Goal: Task Accomplishment & Management: Use online tool/utility

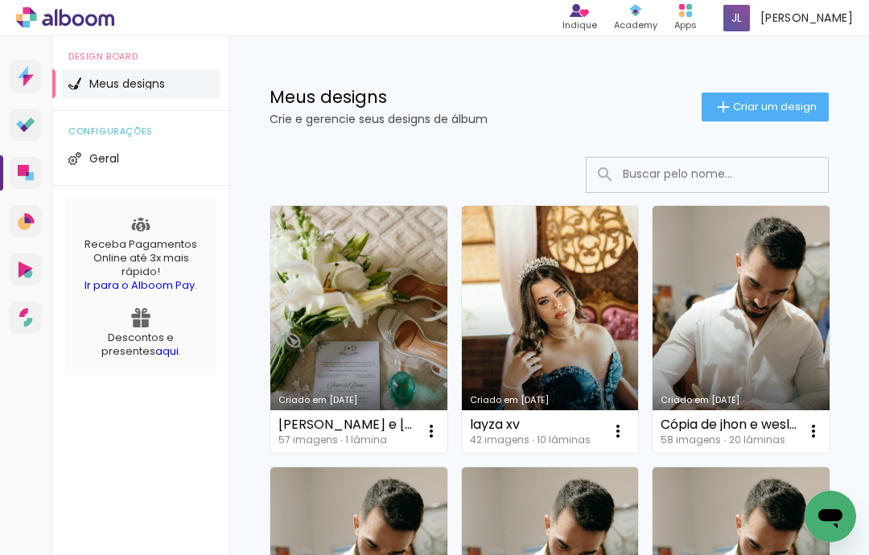
click at [430, 427] on iron-icon at bounding box center [431, 431] width 19 height 19
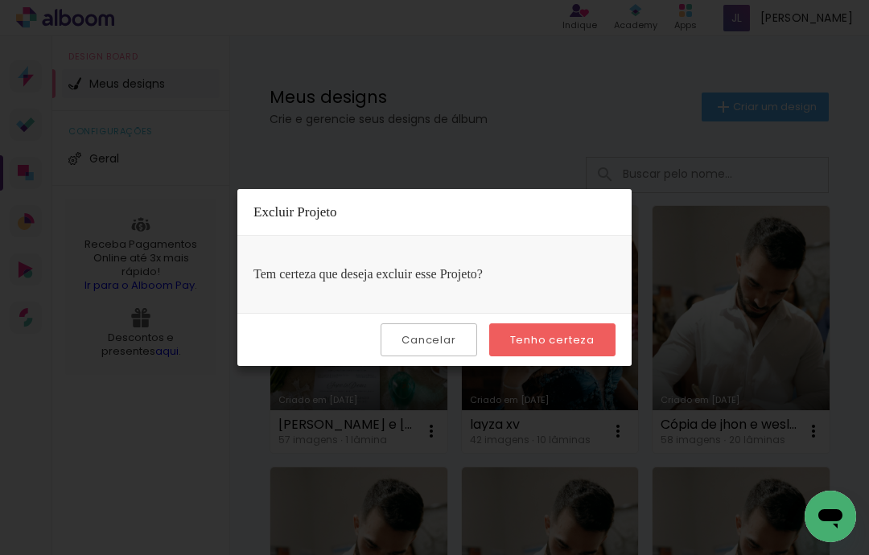
click at [0, 0] on slot "Tenho certeza" at bounding box center [0, 0] width 0 height 0
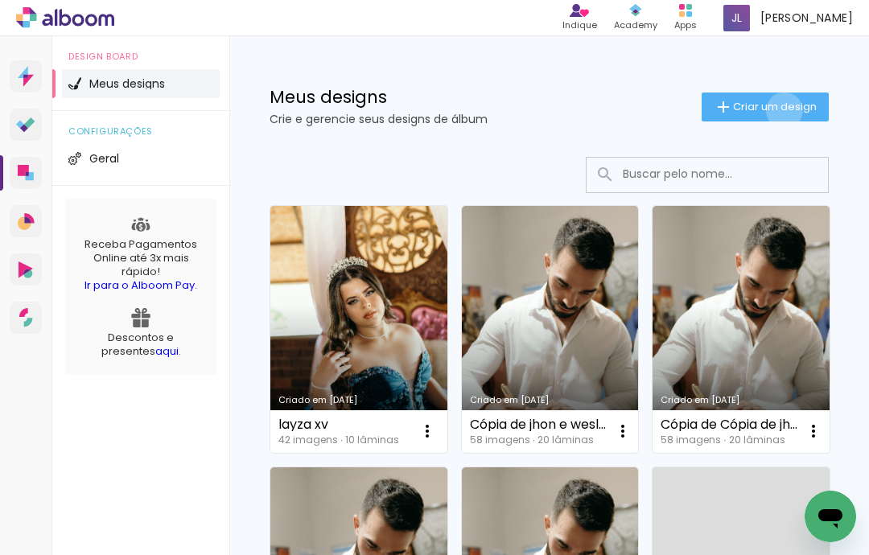
click at [782, 111] on span "Criar um design" at bounding box center [775, 106] width 84 height 10
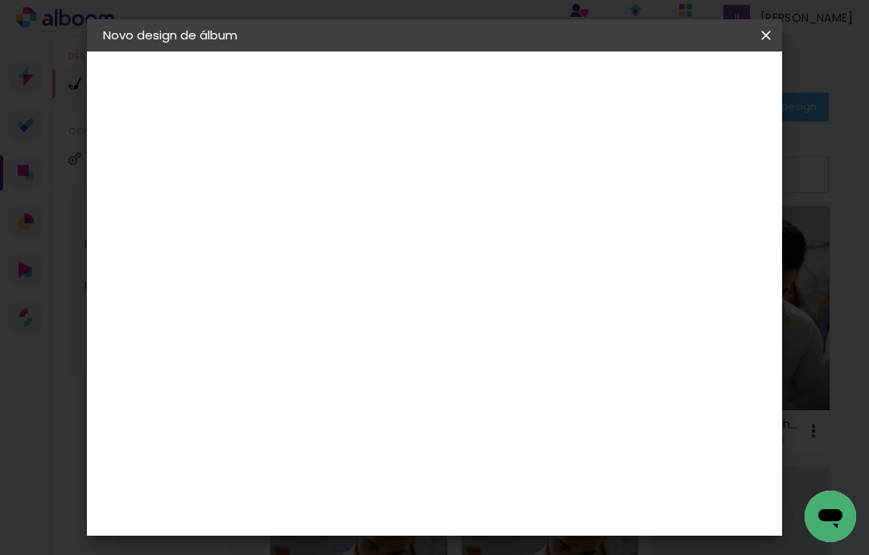
click at [366, 219] on input at bounding box center [366, 216] width 0 height 25
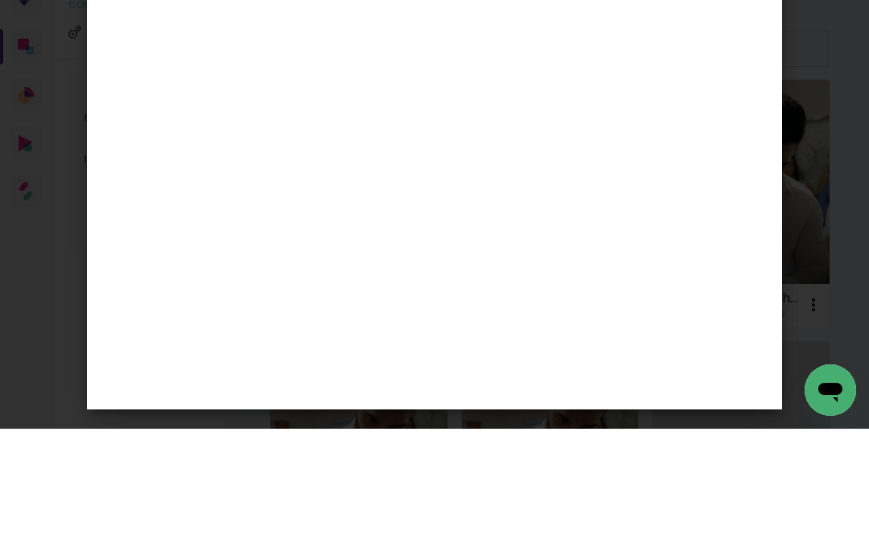
type input "[PERSON_NAME] e [PERSON_NAME]"
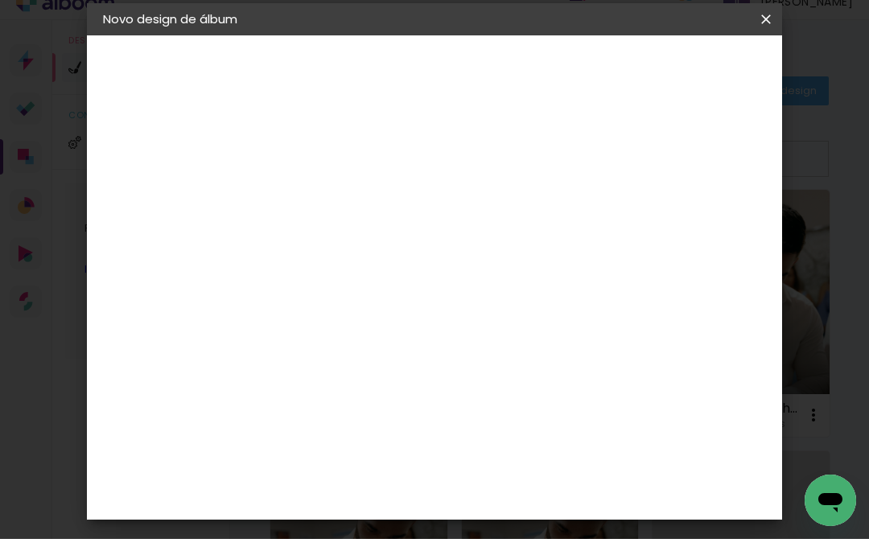
click at [0, 0] on slot "Avançar" at bounding box center [0, 0] width 0 height 0
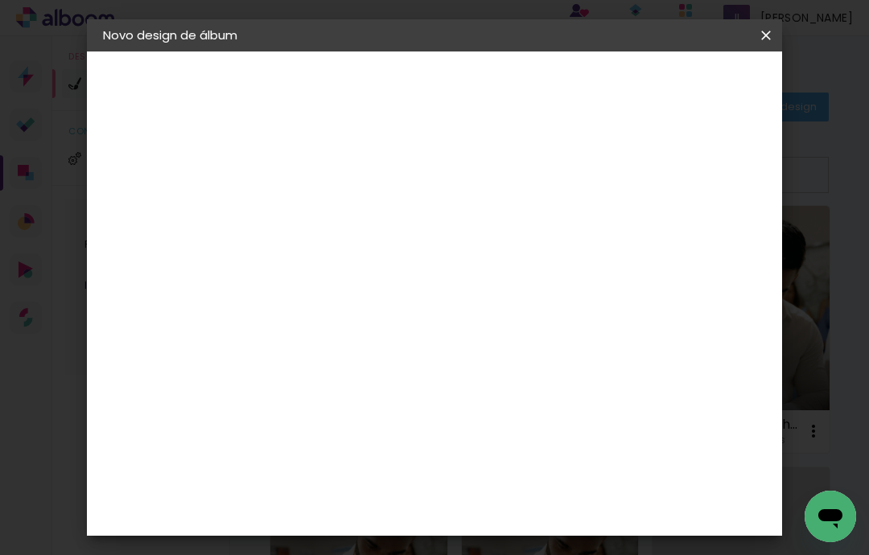
scroll to position [2274, 0]
click at [0, 0] on slot "Avançar" at bounding box center [0, 0] width 0 height 0
click at [429, 268] on input "text" at bounding box center [397, 280] width 63 height 25
type input "Encadernados"
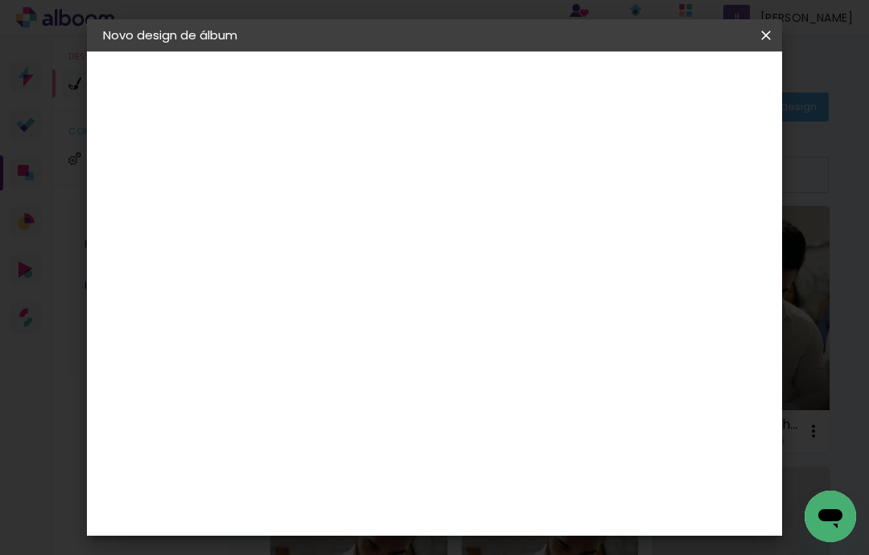
scroll to position [395, 0]
click at [431, 510] on span "30 x 60" at bounding box center [437, 526] width 75 height 33
click at [0, 0] on slot "Avançar" at bounding box center [0, 0] width 0 height 0
click at [677, 85] on span "Iniciar design" at bounding box center [655, 91] width 43 height 23
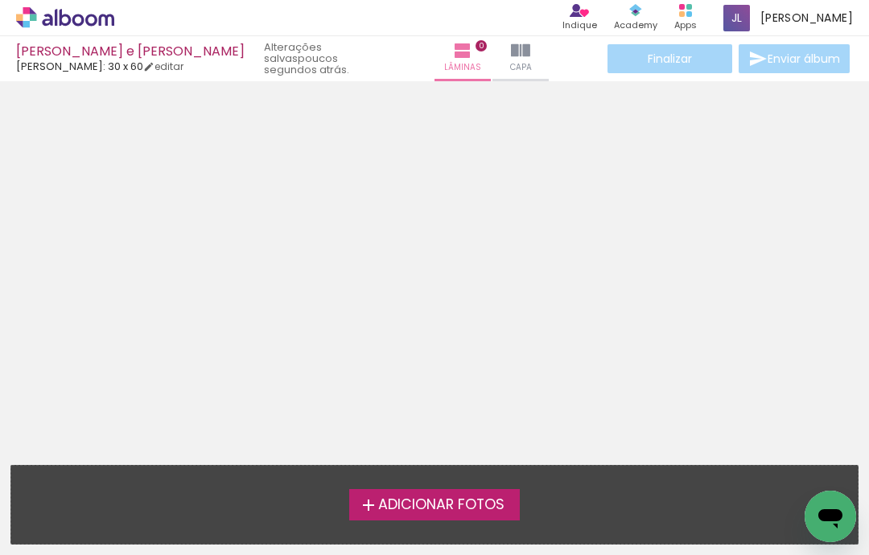
click at [424, 498] on span "Adicionar Fotos" at bounding box center [441, 505] width 126 height 14
click at [0, 0] on input "file" at bounding box center [0, 0] width 0 height 0
click at [389, 466] on div "Adicionar Fotos Solte suas fotos aqui..." at bounding box center [434, 505] width 846 height 78
click at [368, 496] on iron-icon at bounding box center [368, 505] width 19 height 19
click at [0, 0] on input "file" at bounding box center [0, 0] width 0 height 0
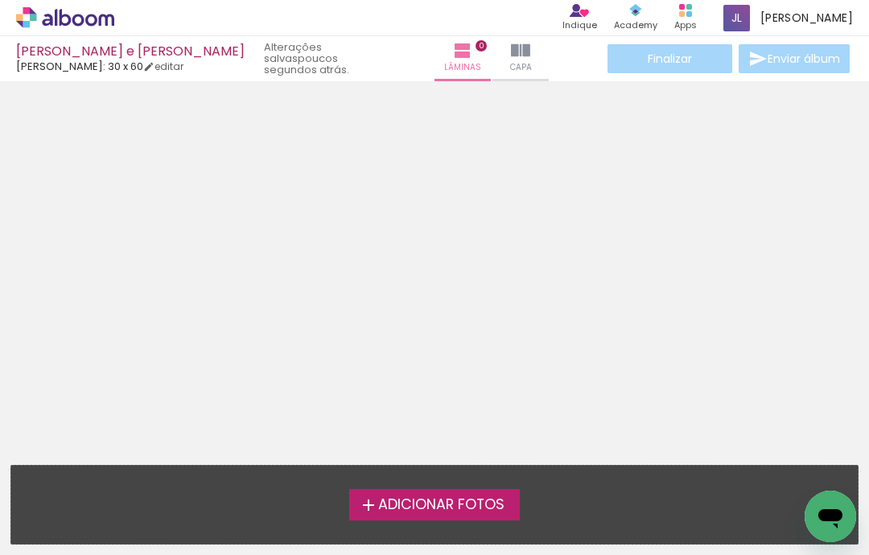
click at [440, 498] on span "Adicionar Fotos" at bounding box center [441, 505] width 126 height 14
click at [0, 0] on input "file" at bounding box center [0, 0] width 0 height 0
click at [430, 498] on span "Adicionar Fotos" at bounding box center [441, 505] width 126 height 14
click at [0, 0] on input "file" at bounding box center [0, 0] width 0 height 0
click at [441, 498] on span "Adicionar Fotos" at bounding box center [441, 505] width 126 height 14
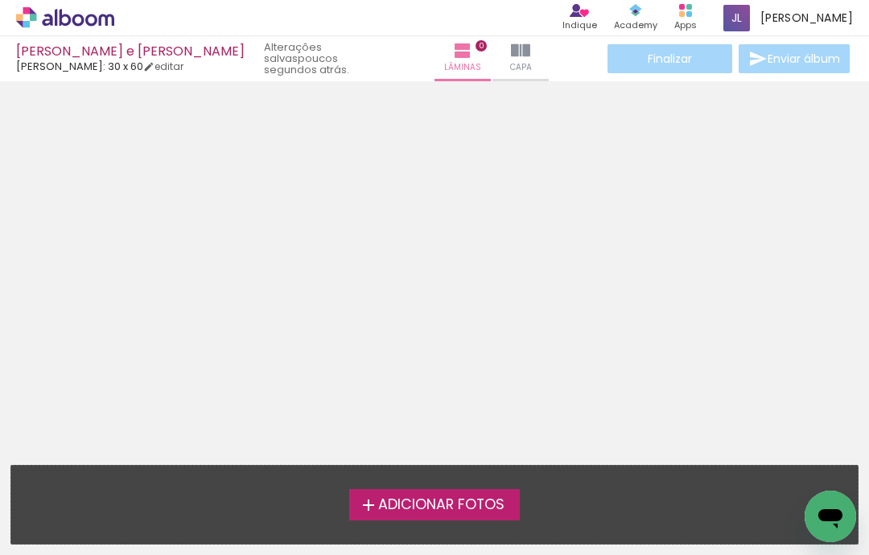
click at [0, 0] on input "file" at bounding box center [0, 0] width 0 height 0
click at [410, 498] on span "Adicionar Fotos" at bounding box center [441, 505] width 126 height 14
click at [0, 0] on input "file" at bounding box center [0, 0] width 0 height 0
click at [378, 498] on span "Adicionar Fotos" at bounding box center [441, 505] width 126 height 14
click at [0, 0] on input "file" at bounding box center [0, 0] width 0 height 0
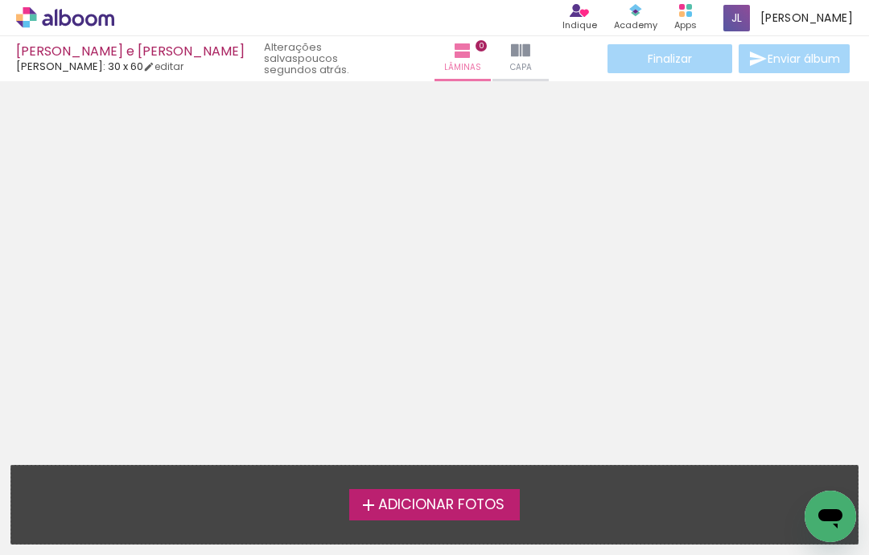
click at [447, 498] on span "Adicionar Fotos" at bounding box center [441, 505] width 126 height 14
click at [0, 0] on input "file" at bounding box center [0, 0] width 0 height 0
click at [416, 498] on span "Adicionar Fotos" at bounding box center [441, 505] width 126 height 14
click at [0, 0] on input "file" at bounding box center [0, 0] width 0 height 0
click at [397, 498] on span "Adicionar Fotos" at bounding box center [441, 505] width 126 height 14
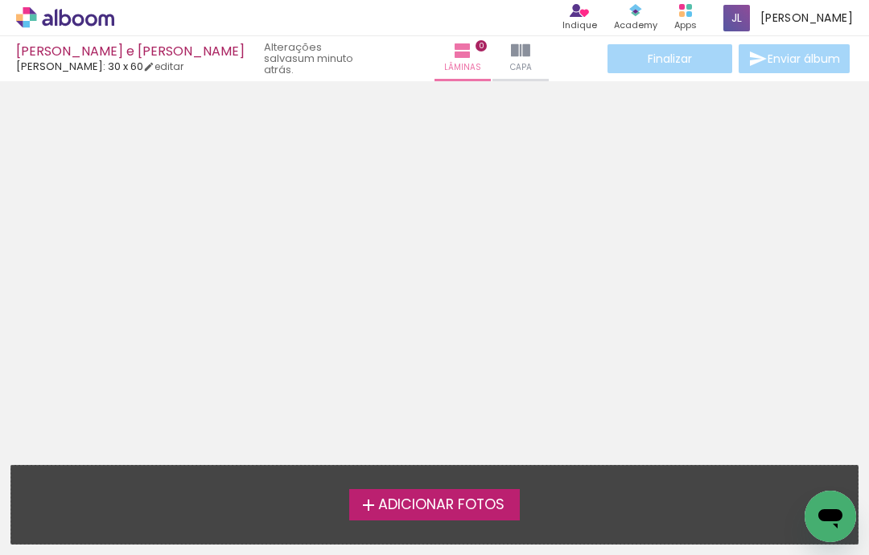
click at [0, 0] on input "file" at bounding box center [0, 0] width 0 height 0
click at [411, 498] on span "Adicionar Fotos" at bounding box center [441, 505] width 126 height 14
click at [0, 0] on input "file" at bounding box center [0, 0] width 0 height 0
click at [397, 498] on span "Adicionar Fotos" at bounding box center [441, 505] width 126 height 14
click at [0, 0] on input "file" at bounding box center [0, 0] width 0 height 0
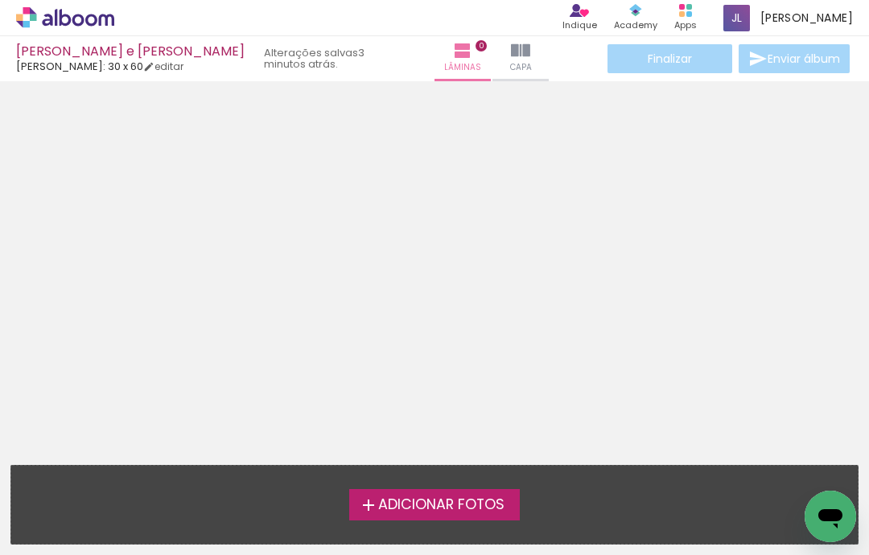
click at [410, 501] on label "Adicionar Fotos" at bounding box center [434, 504] width 171 height 31
click at [0, 0] on input "file" at bounding box center [0, 0] width 0 height 0
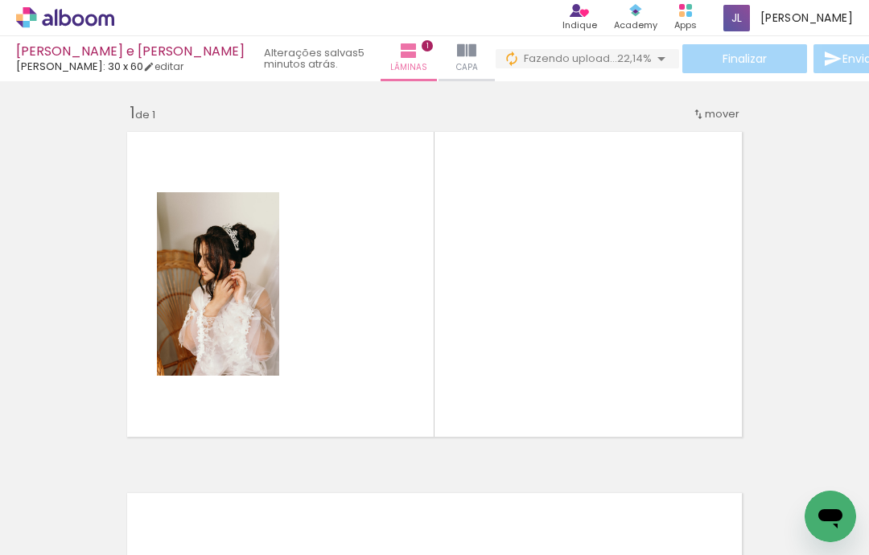
scroll to position [64, 0]
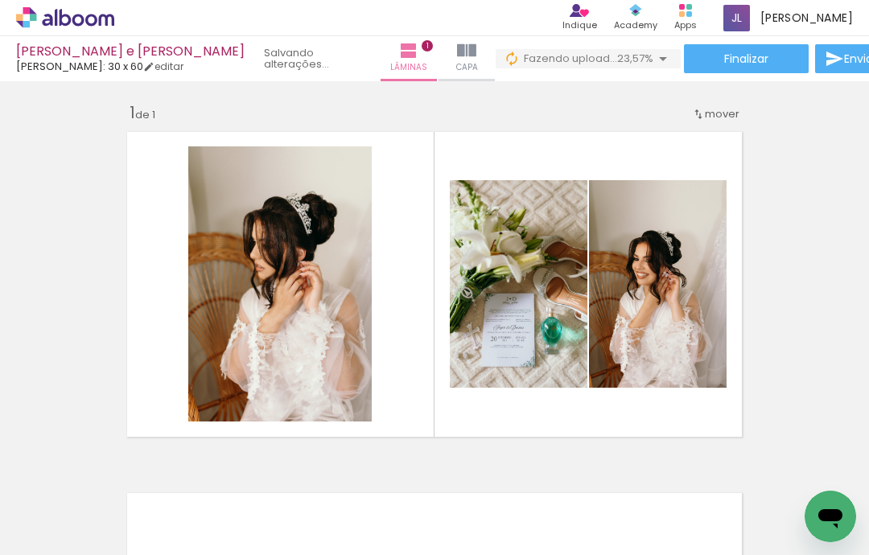
click at [434, 352] on quentale-layouter at bounding box center [434, 284] width 631 height 321
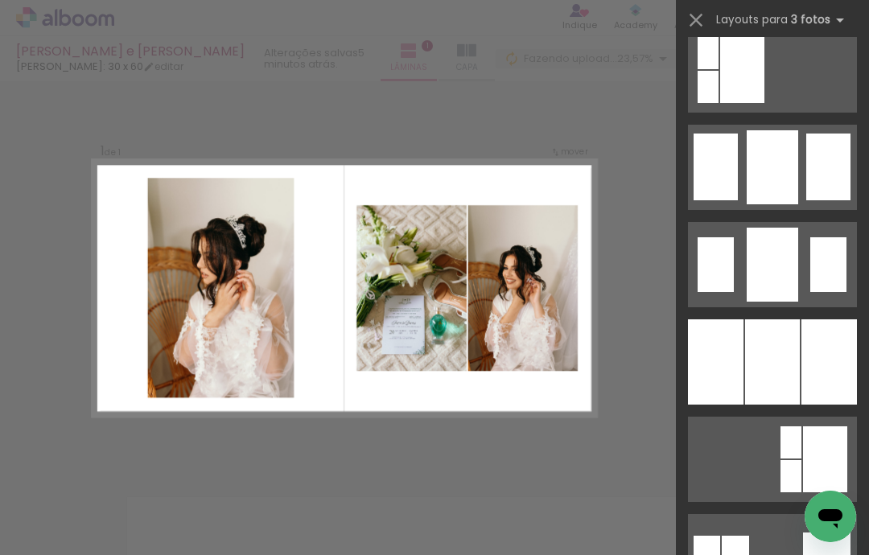
scroll to position [1191, 0]
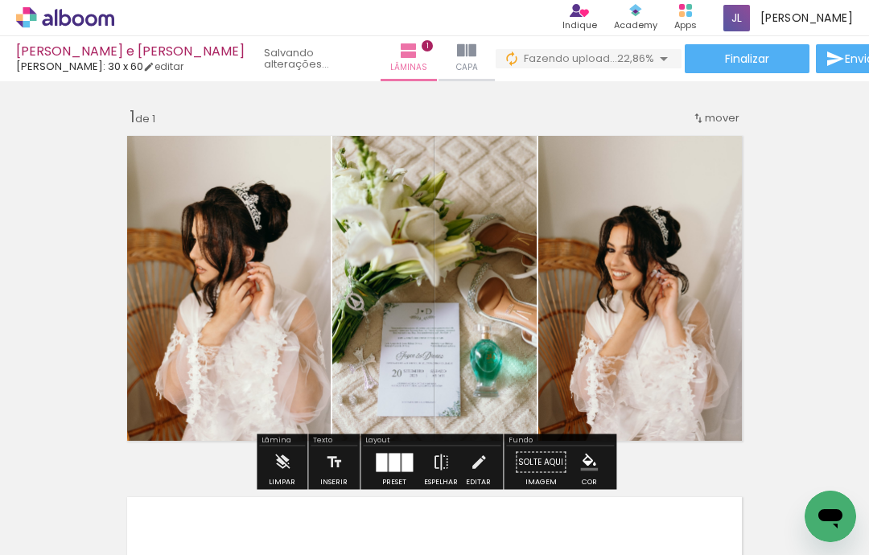
click at [799, 367] on div "Inserir lâmina 1 de 1" at bounding box center [434, 448] width 869 height 723
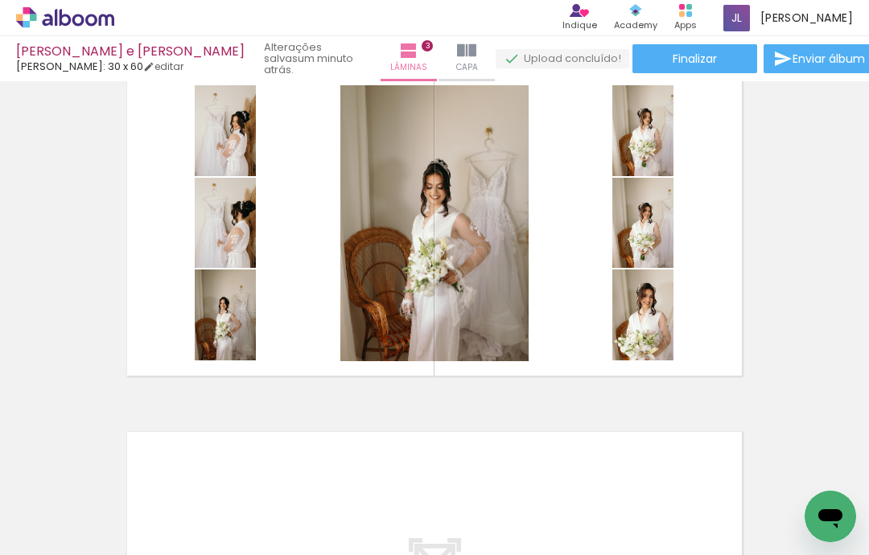
scroll to position [791, 0]
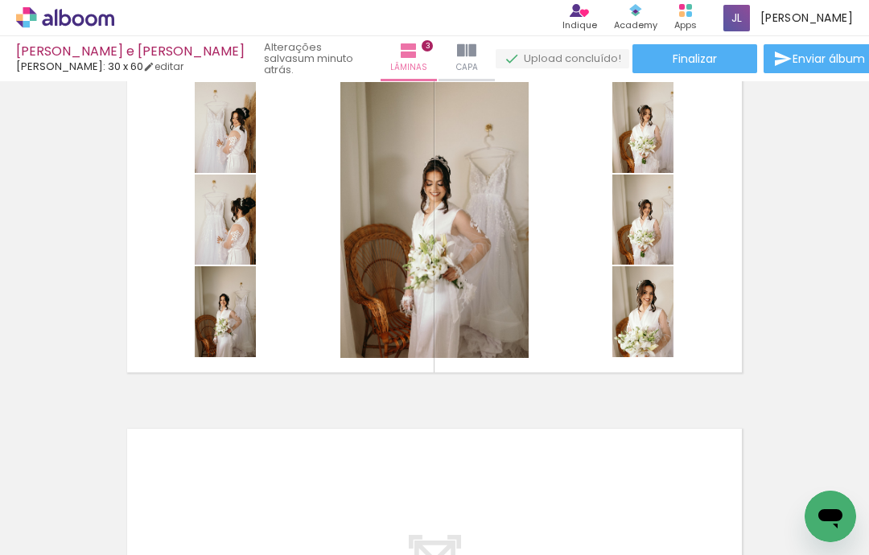
click at [516, 356] on div "Inserir lâmina 1 de 3 Inserir lâmina 2 de 3 Inserir lâmina 3 de 3" at bounding box center [434, 19] width 869 height 1446
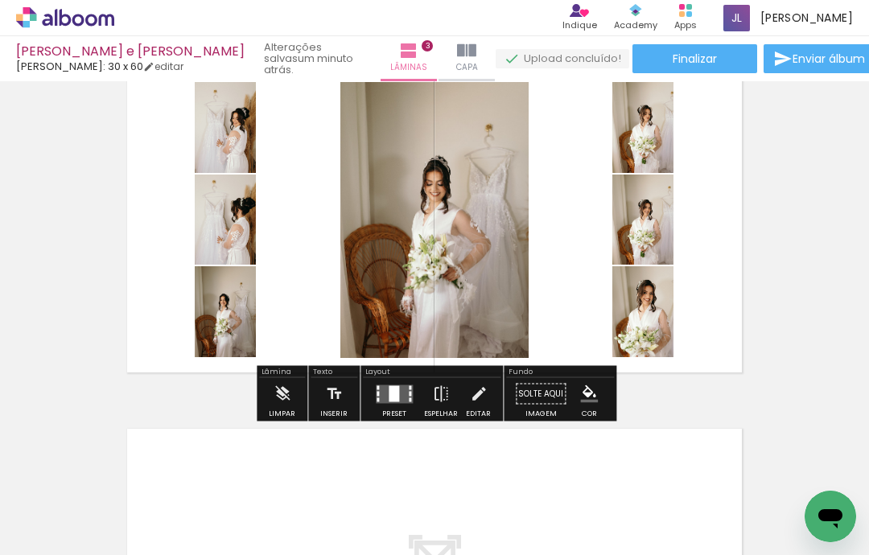
click at [552, 296] on quentale-layouter at bounding box center [434, 220] width 631 height 321
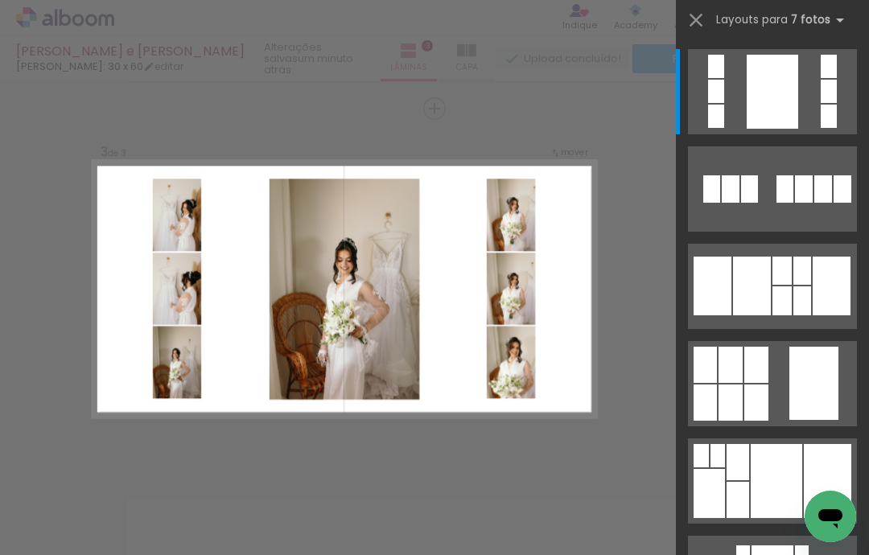
scroll to position [683, 0]
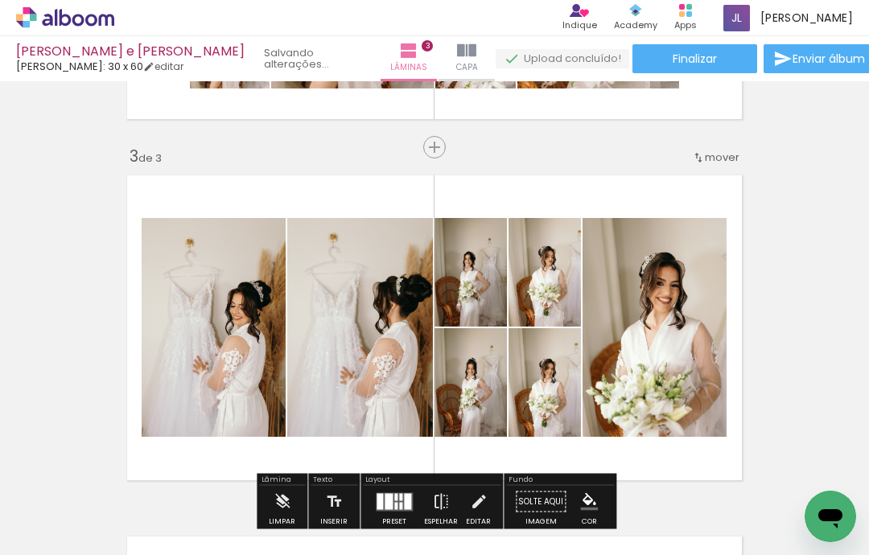
click at [806, 286] on div "Inserir lâmina 1 de 3 Inserir lâmina 2 de 3 Inserir lâmina 3 de 3" at bounding box center [434, 127] width 869 height 1446
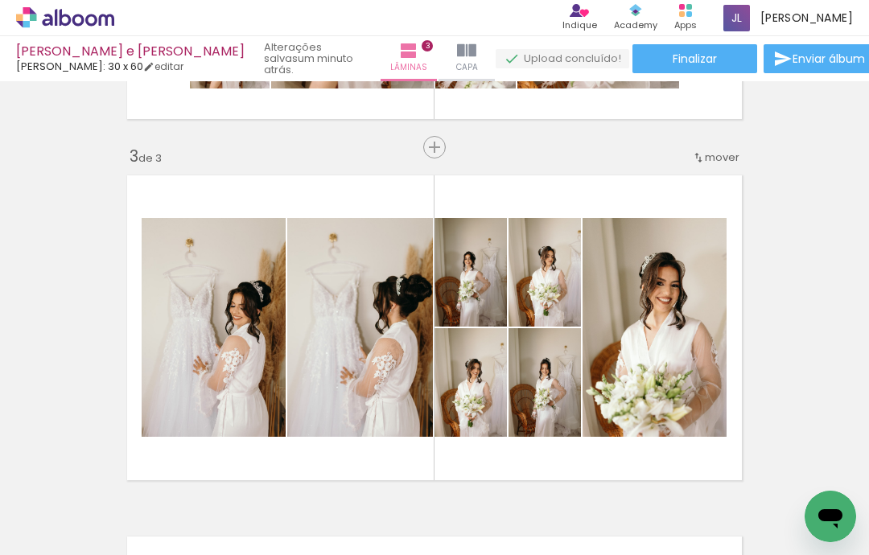
click at [0, 0] on slot "P&B" at bounding box center [0, 0] width 0 height 0
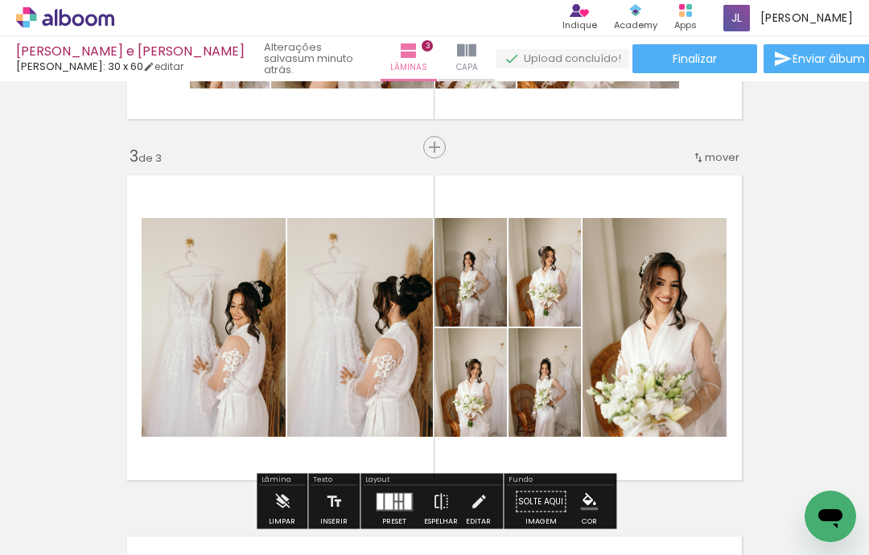
click at [779, 211] on div "Inserir lâmina 1 de 3 Inserir lâmina 2 de 3 Inserir lâmina 3 de 3" at bounding box center [434, 127] width 869 height 1446
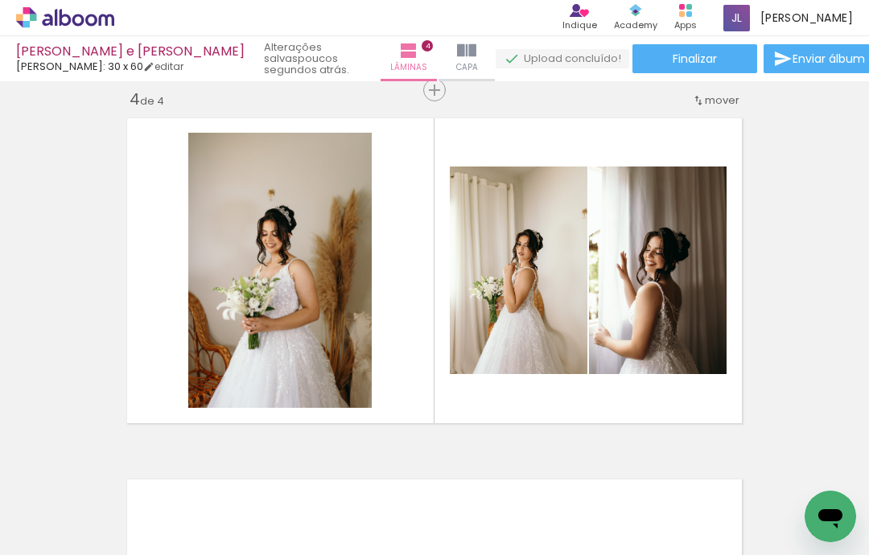
scroll to position [1103, 0]
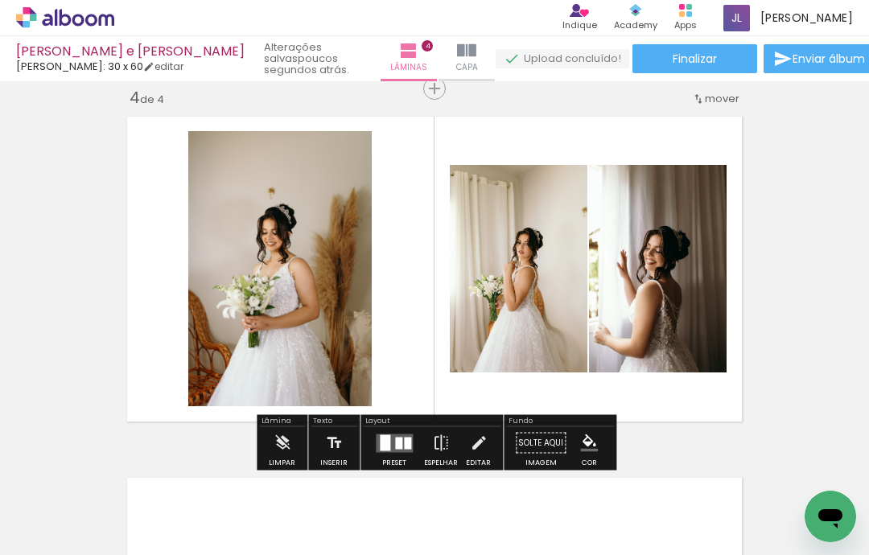
click at [478, 418] on div "Layout" at bounding box center [432, 423] width 138 height 10
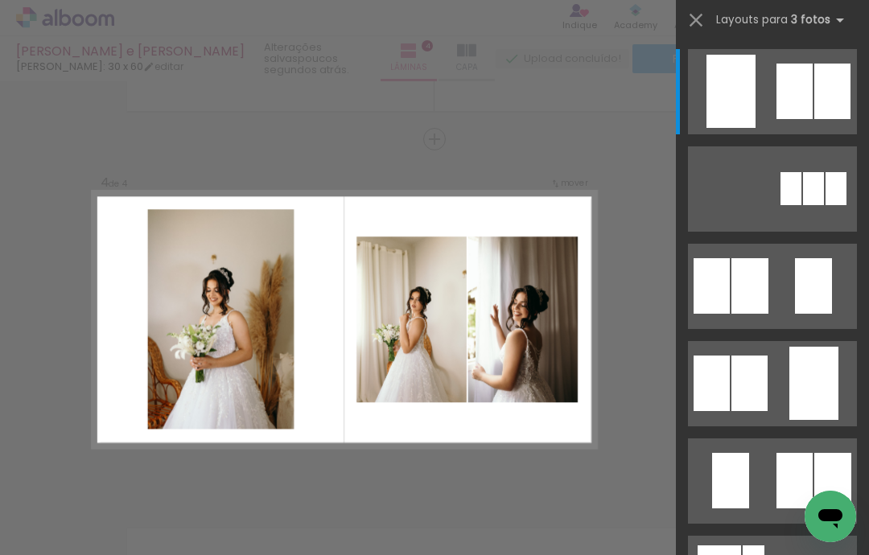
scroll to position [1044, 0]
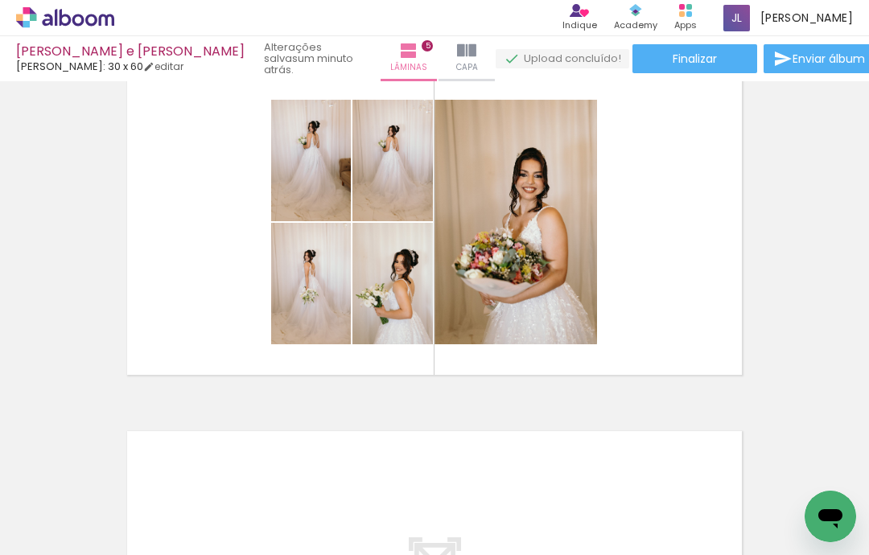
scroll to position [1515, 0]
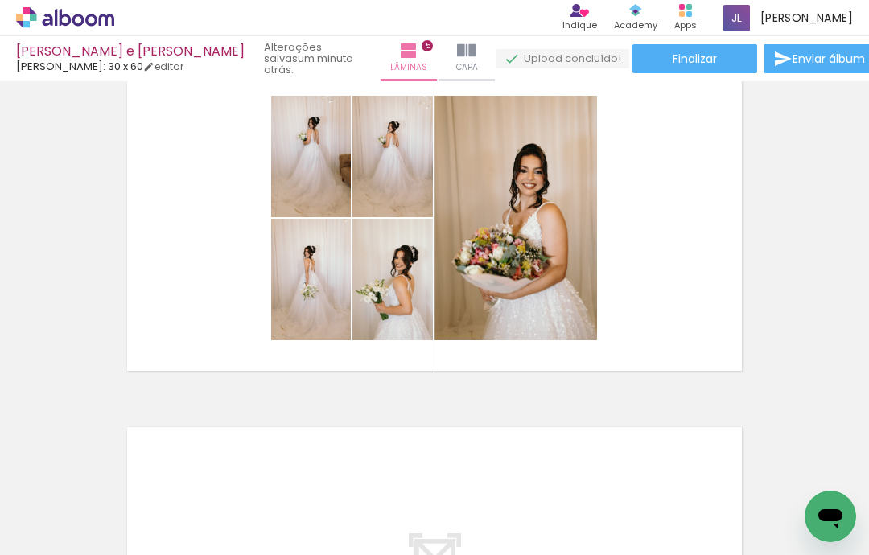
click at [0, 0] on div "Layout Preset Espelhar Editar" at bounding box center [0, 0] width 0 height 0
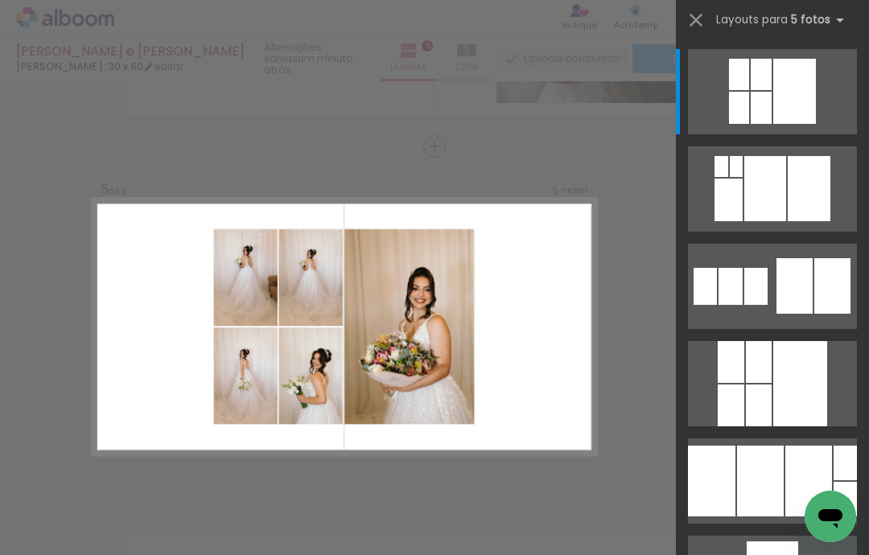
scroll to position [1405, 0]
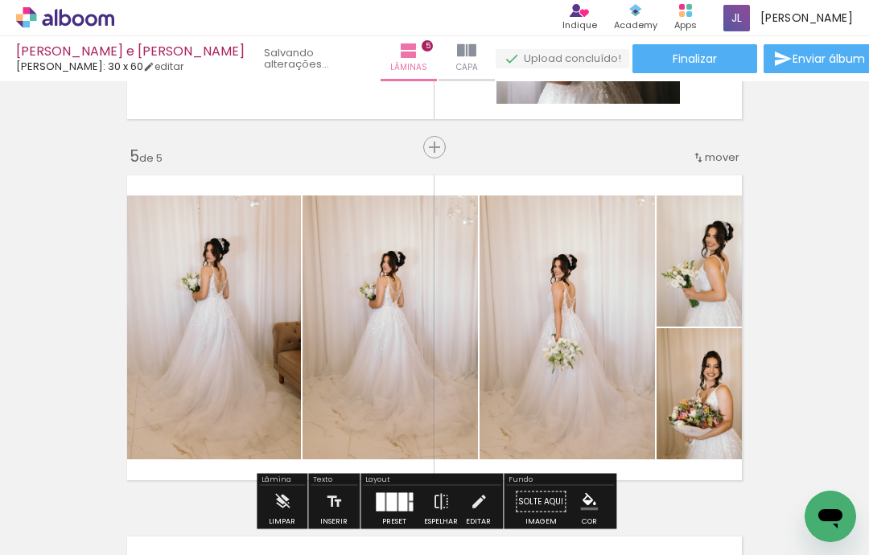
click at [755, 473] on quentale-thumb at bounding box center [720, 501] width 90 height 93
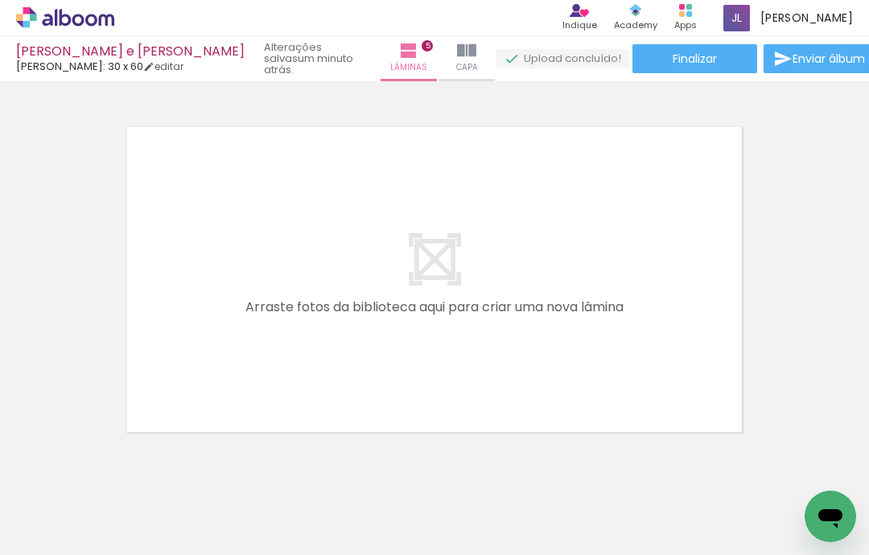
scroll to position [1819, 0]
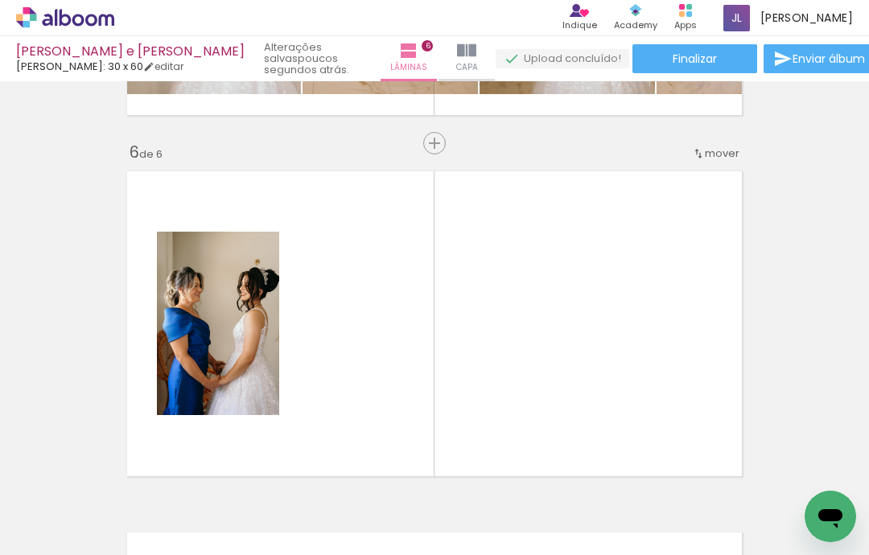
scroll to position [1767, 0]
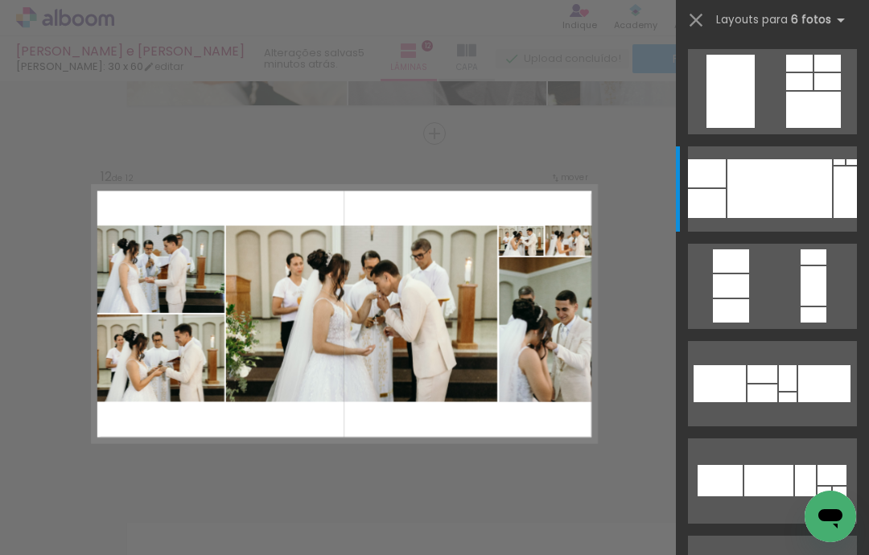
scroll to position [0, 11867]
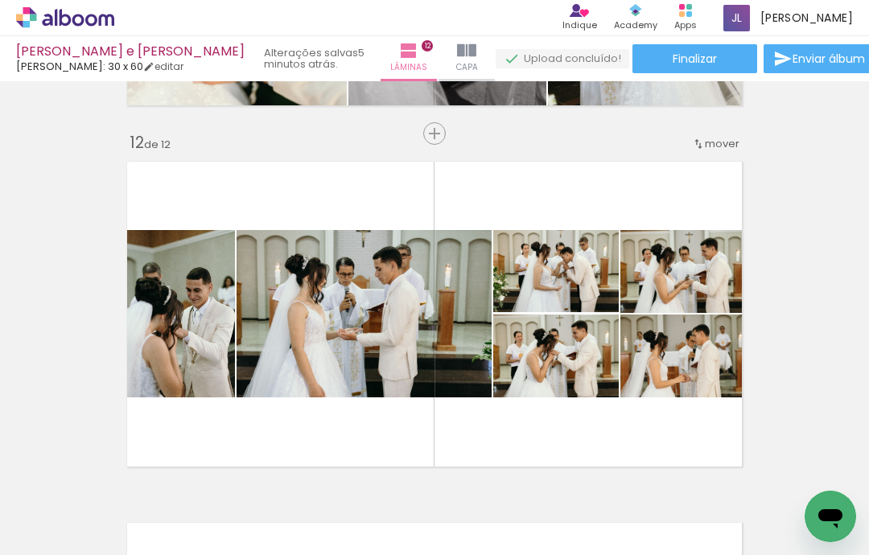
click at [443, 378] on quentale-layouter at bounding box center [434, 314] width 631 height 321
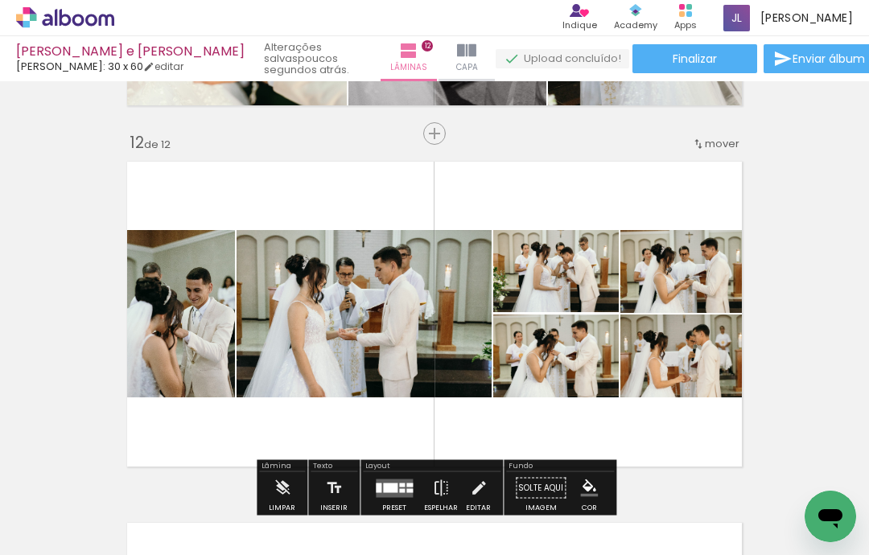
click at [467, 363] on quentale-layouter at bounding box center [434, 314] width 631 height 321
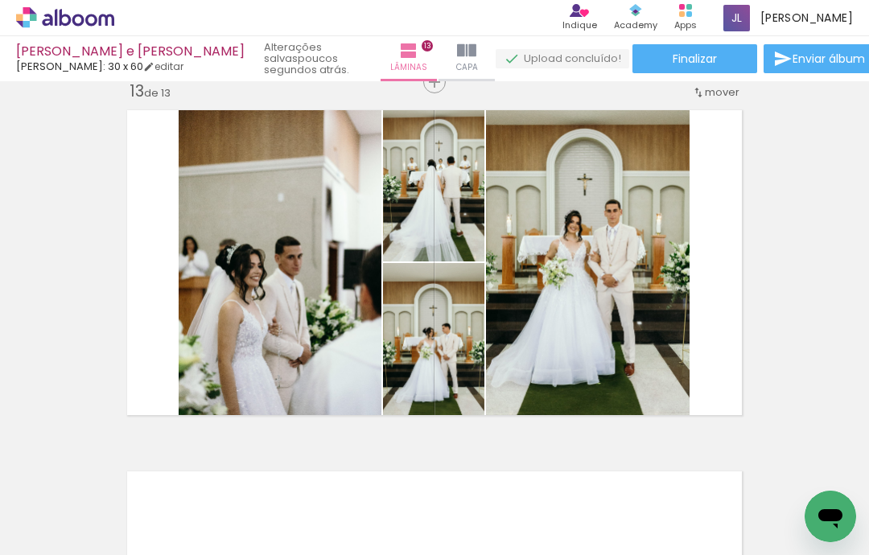
scroll to position [4369, 0]
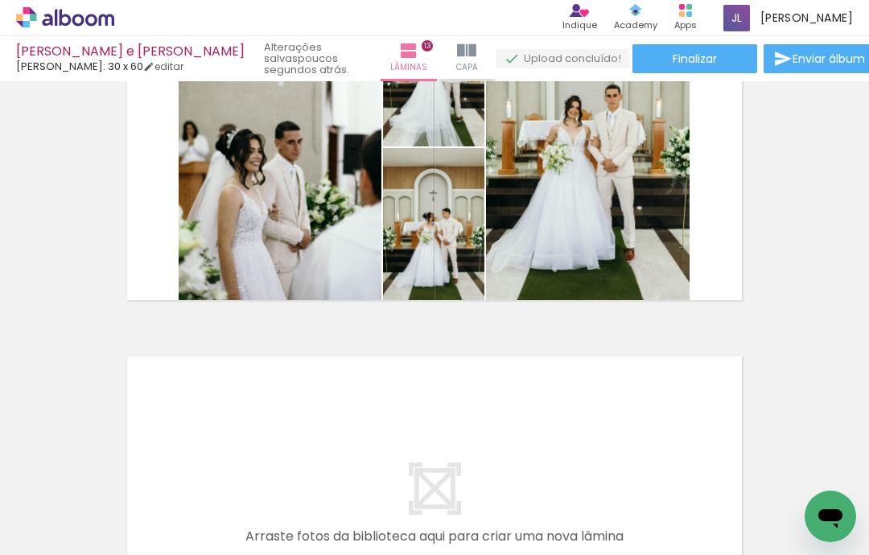
scroll to position [4474, 0]
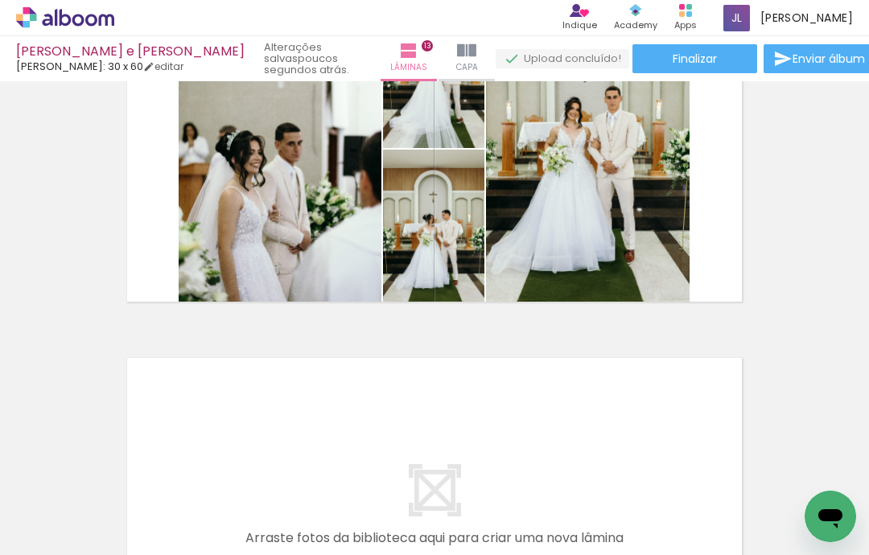
click at [0, 0] on iron-icon at bounding box center [0, 0] width 0 height 0
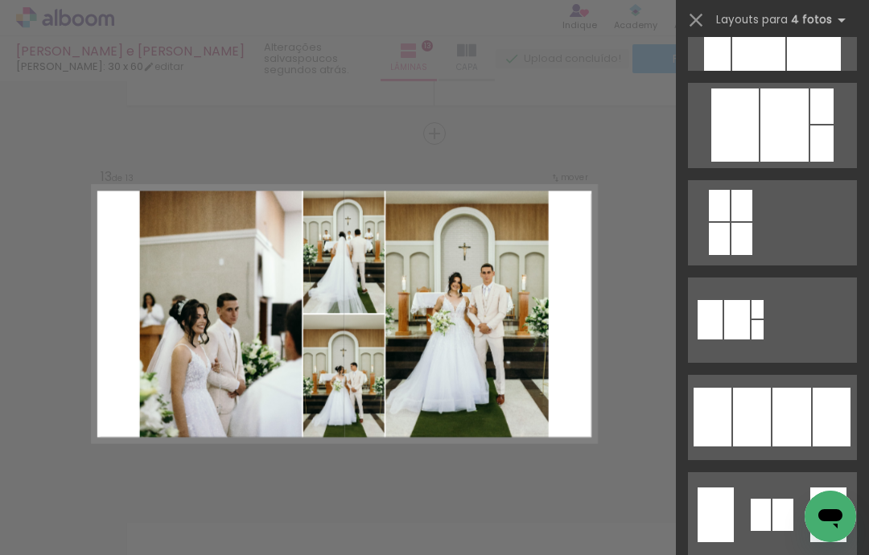
scroll to position [850, 0]
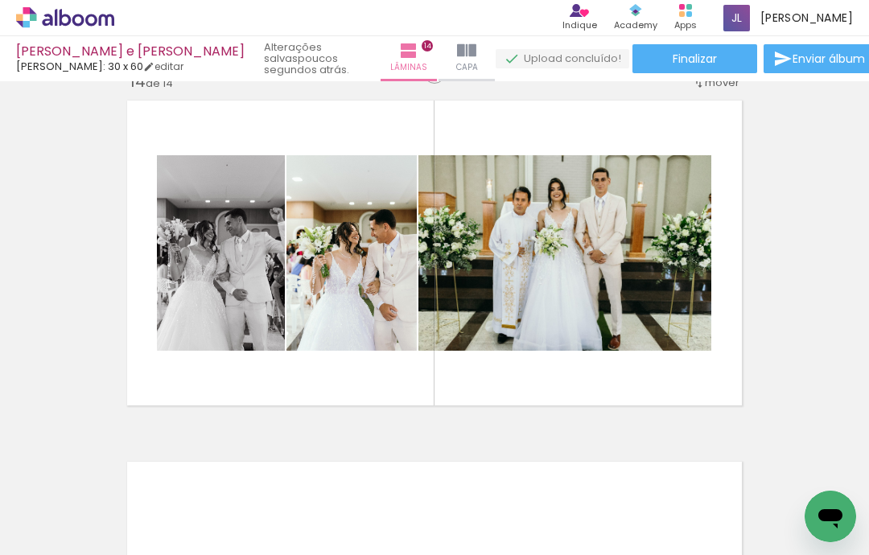
scroll to position [4731, 0]
click at [468, 352] on quentale-layouter at bounding box center [434, 253] width 631 height 321
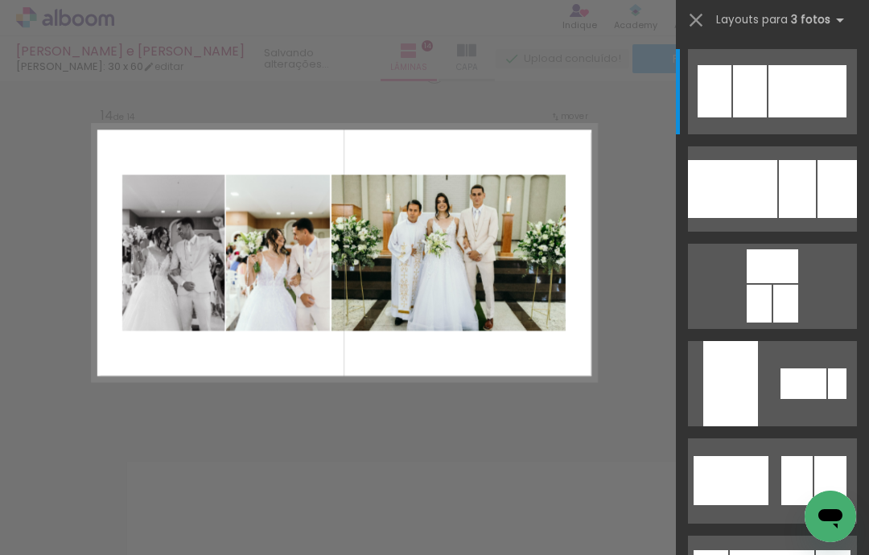
scroll to position [4670, 0]
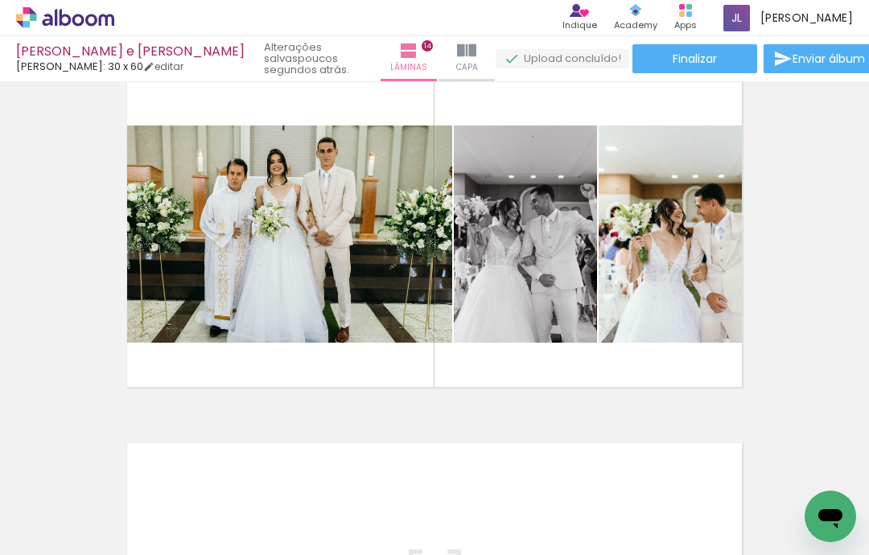
scroll to position [4759, 0]
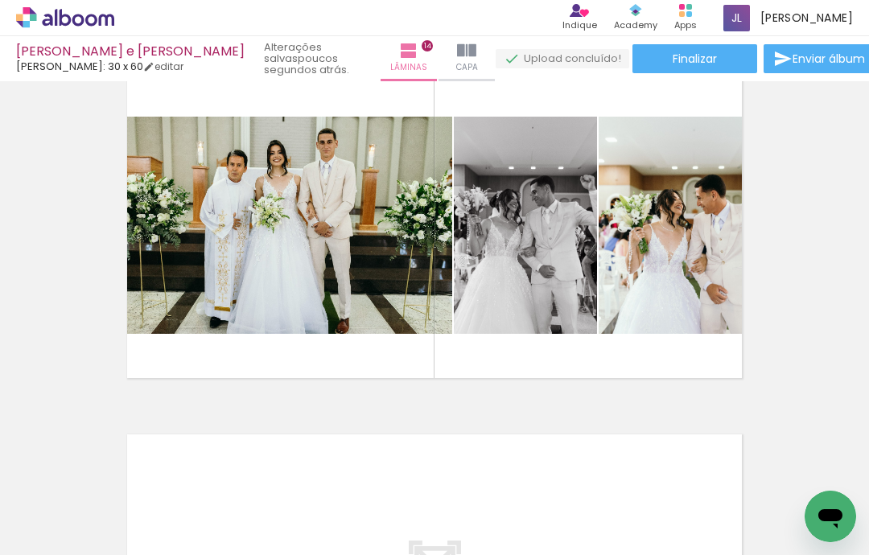
click at [447, 315] on quentale-layouter at bounding box center [434, 225] width 631 height 321
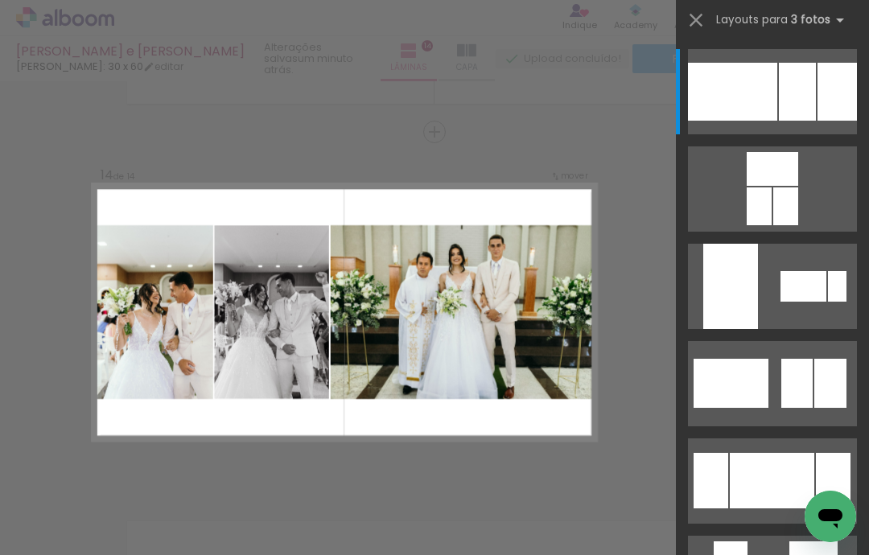
scroll to position [4670, 0]
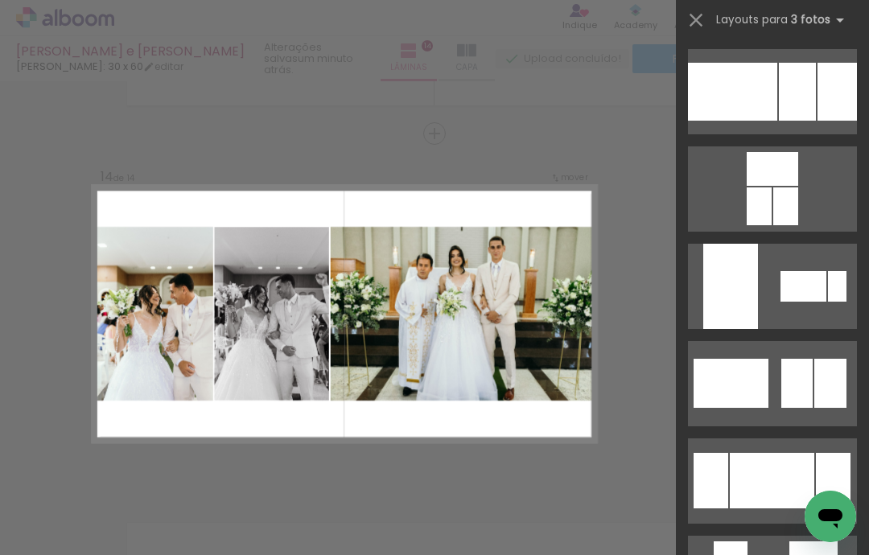
click at [791, 97] on div at bounding box center [797, 92] width 37 height 58
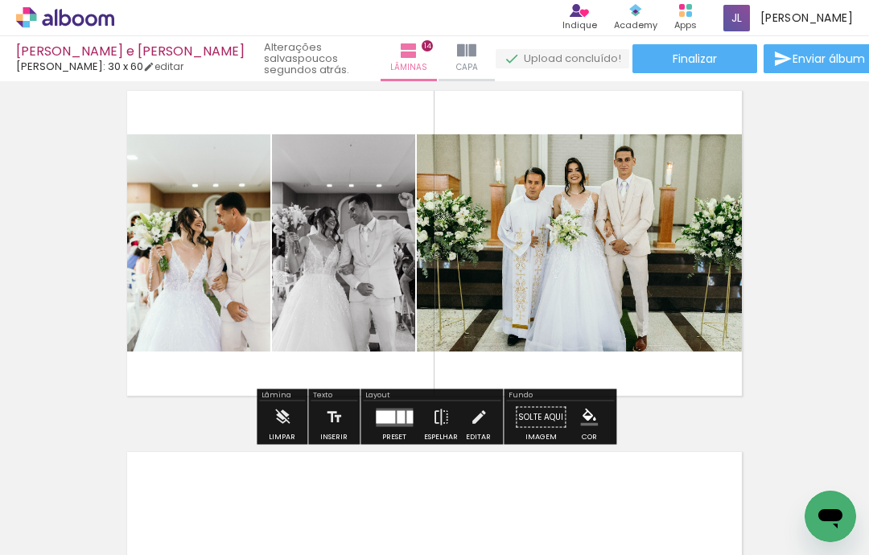
scroll to position [4746, 0]
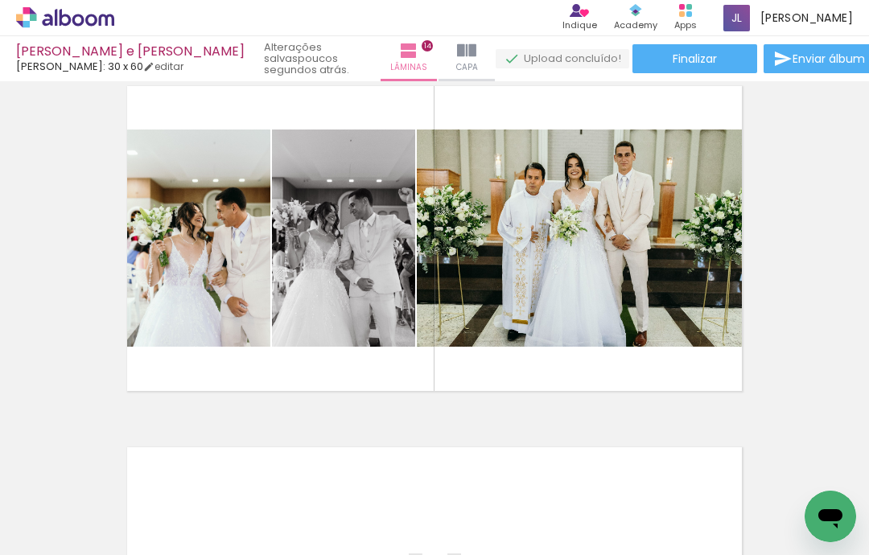
click at [0, 0] on div "Layout" at bounding box center [0, 0] width 0 height 0
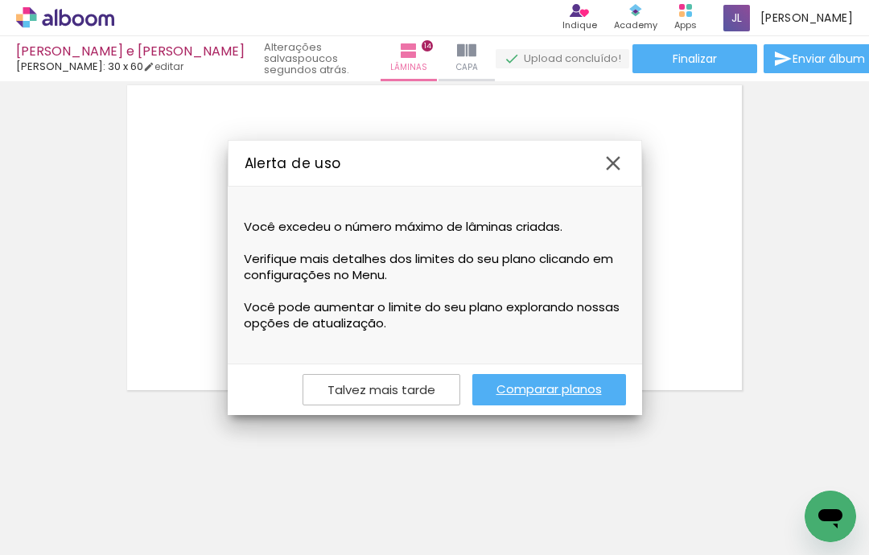
scroll to position [0, 0]
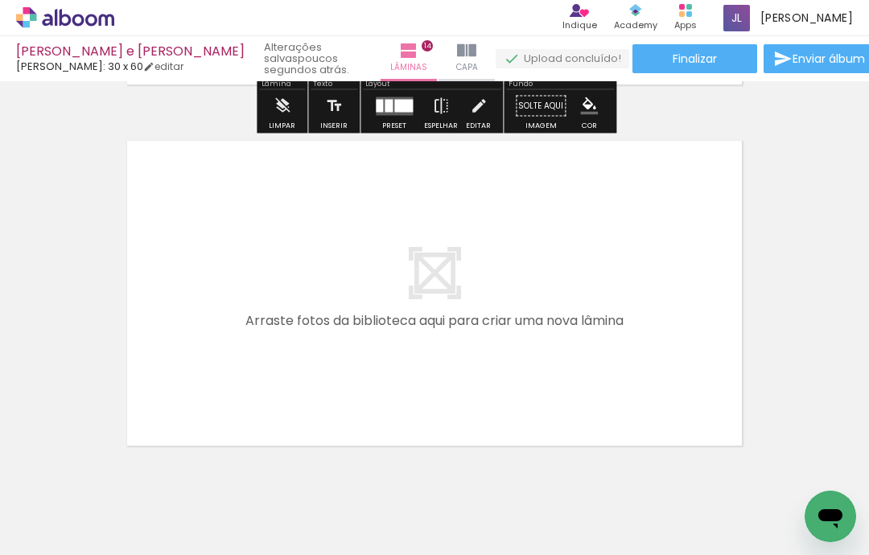
scroll to position [5055, 0]
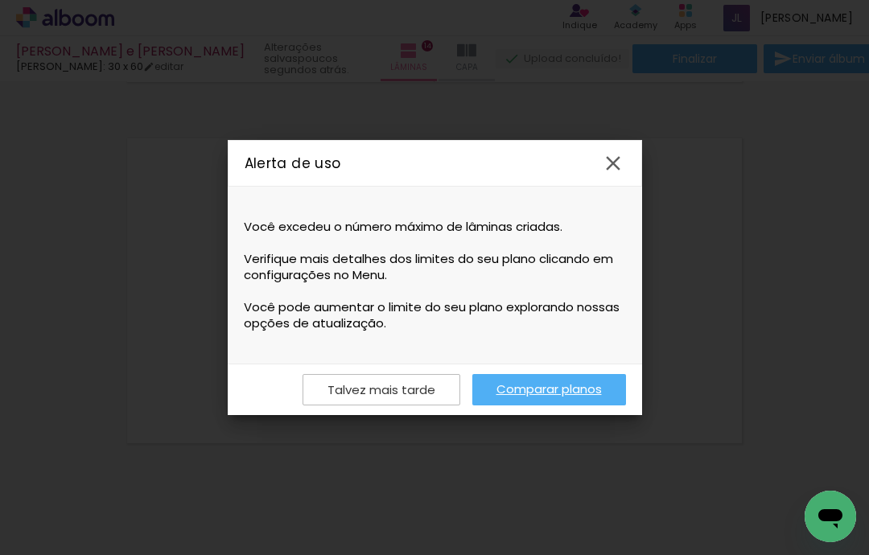
click at [547, 439] on iron-overlay-backdrop at bounding box center [434, 277] width 869 height 555
click at [567, 436] on iron-overlay-backdrop at bounding box center [434, 277] width 869 height 555
click at [572, 392] on link "Comparar planos" at bounding box center [549, 389] width 154 height 31
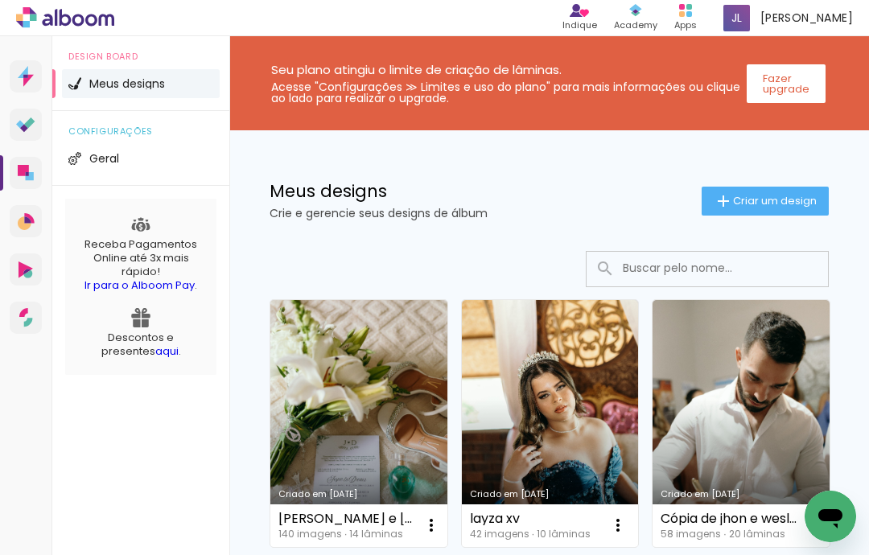
scroll to position [12, 0]
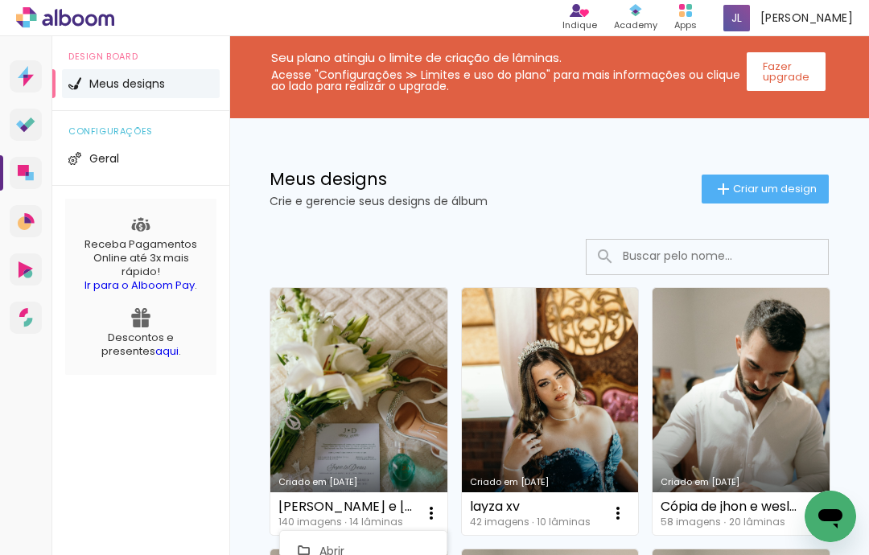
click at [422, 512] on iron-icon at bounding box center [431, 513] width 19 height 19
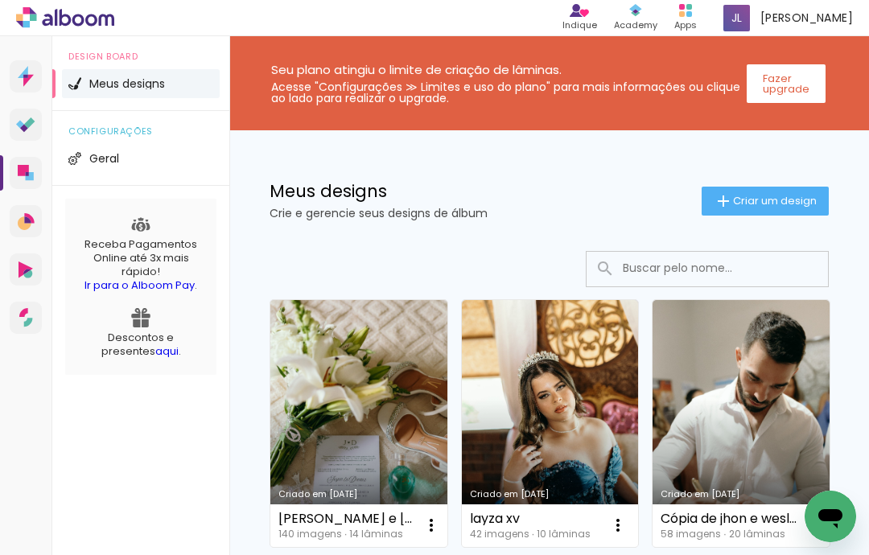
scroll to position [0, 0]
click at [0, 0] on slot "Fazer upgrade" at bounding box center [0, 0] width 0 height 0
